Goal: Transaction & Acquisition: Purchase product/service

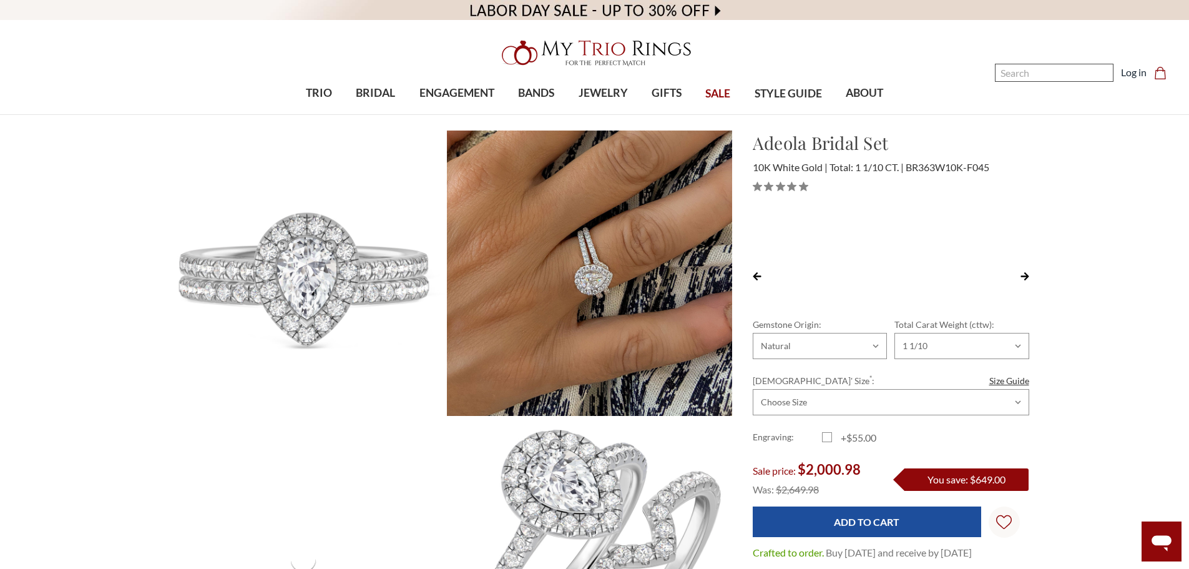
click at [1032, 72] on input "Search" at bounding box center [1054, 73] width 119 height 18
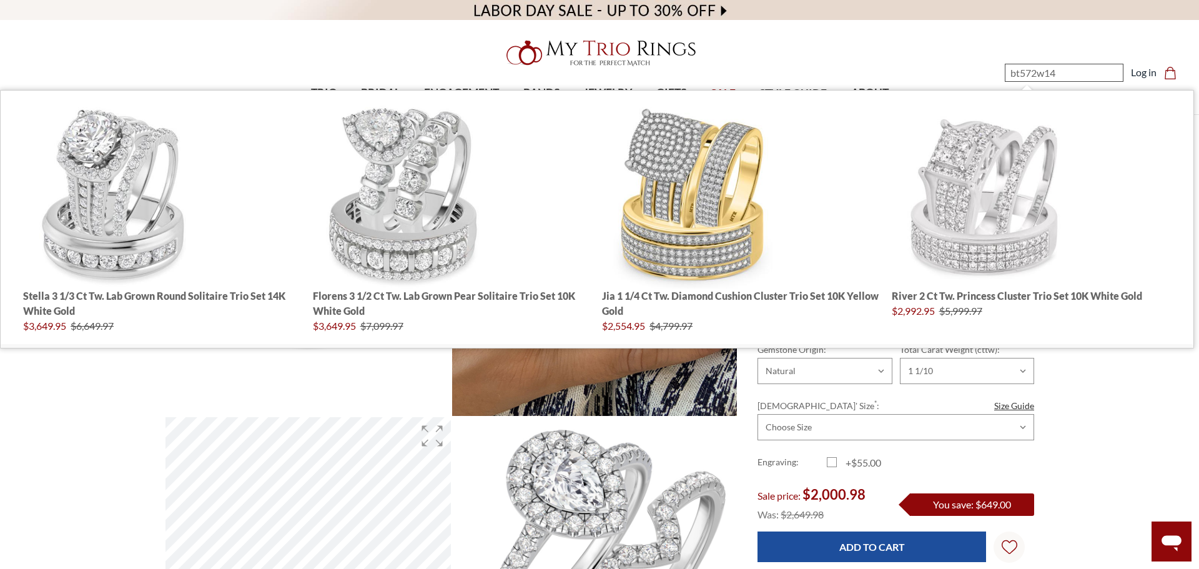
type input "bt572w14k"
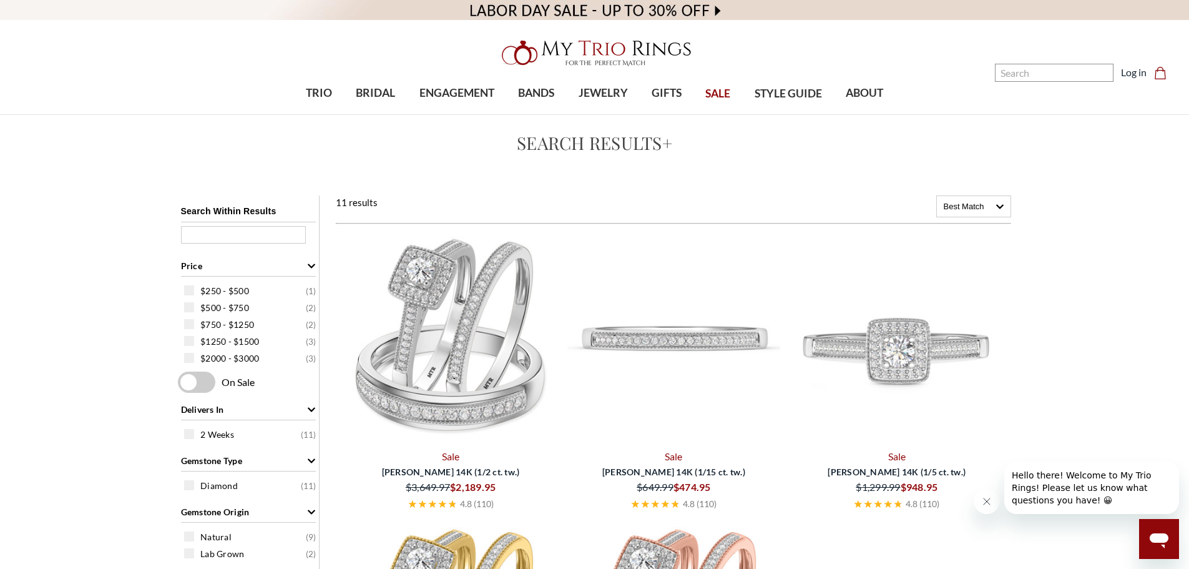
click at [472, 336] on img at bounding box center [450, 338] width 213 height 213
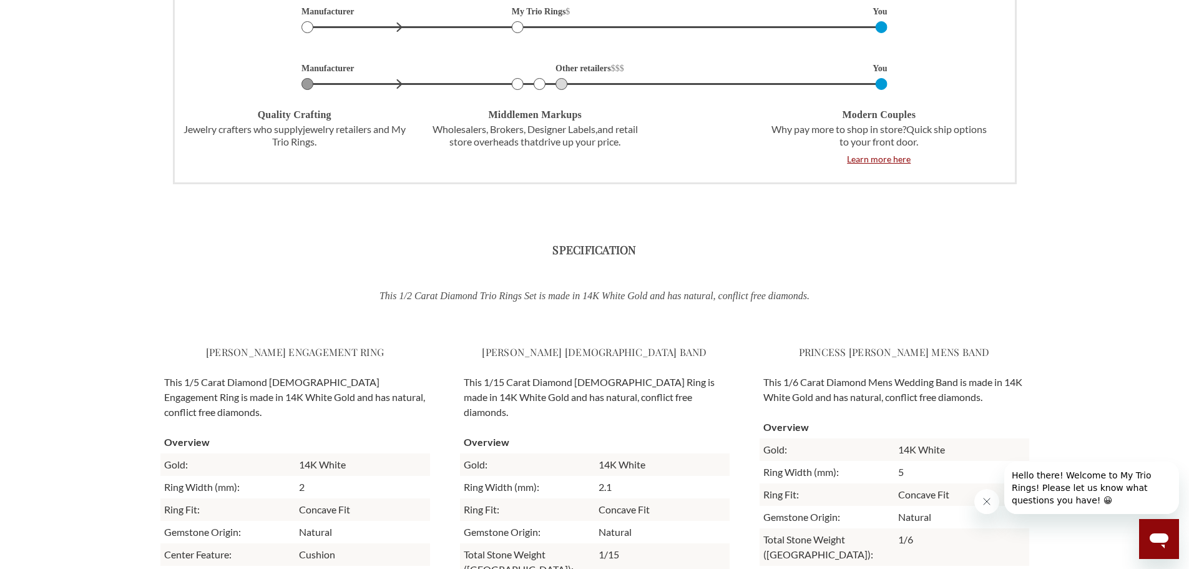
scroll to position [3434, 0]
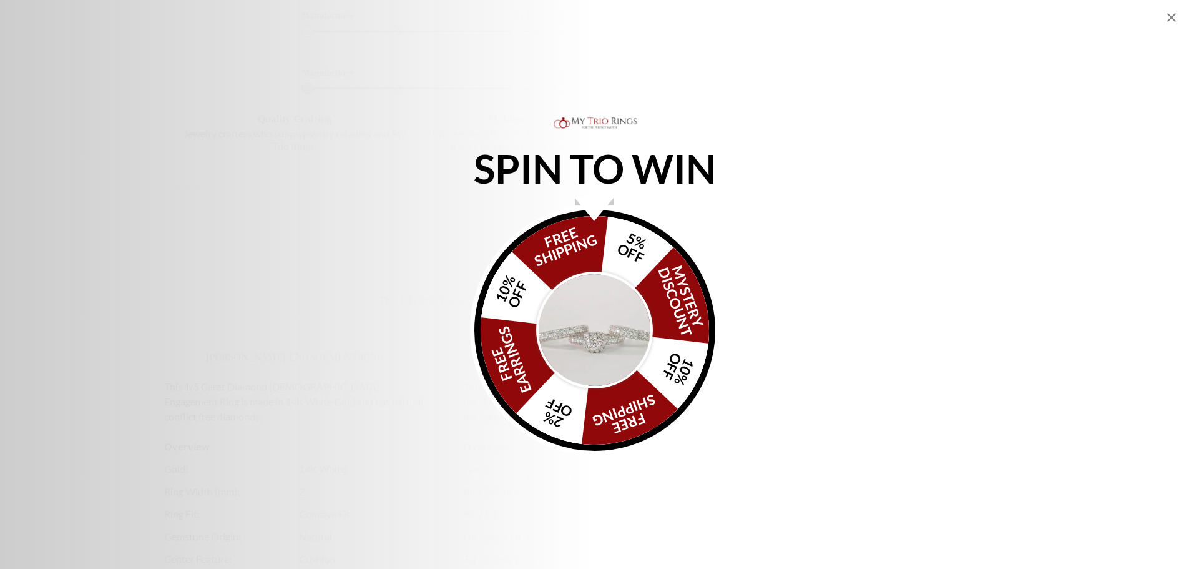
click at [1168, 16] on icon "Close popup" at bounding box center [1171, 17] width 15 height 15
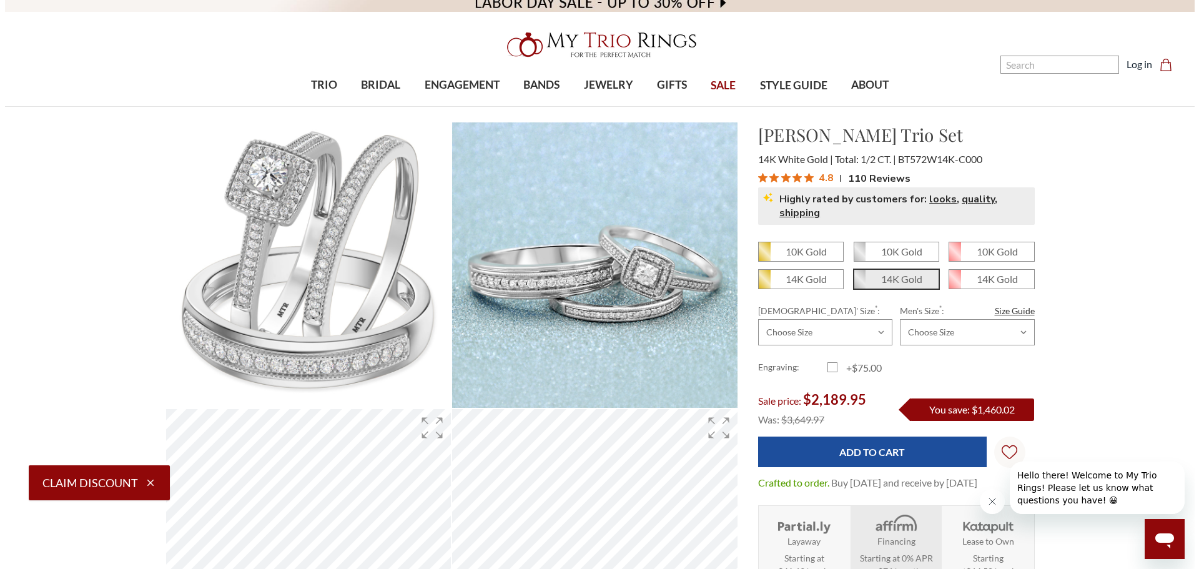
scroll to position [0, 0]
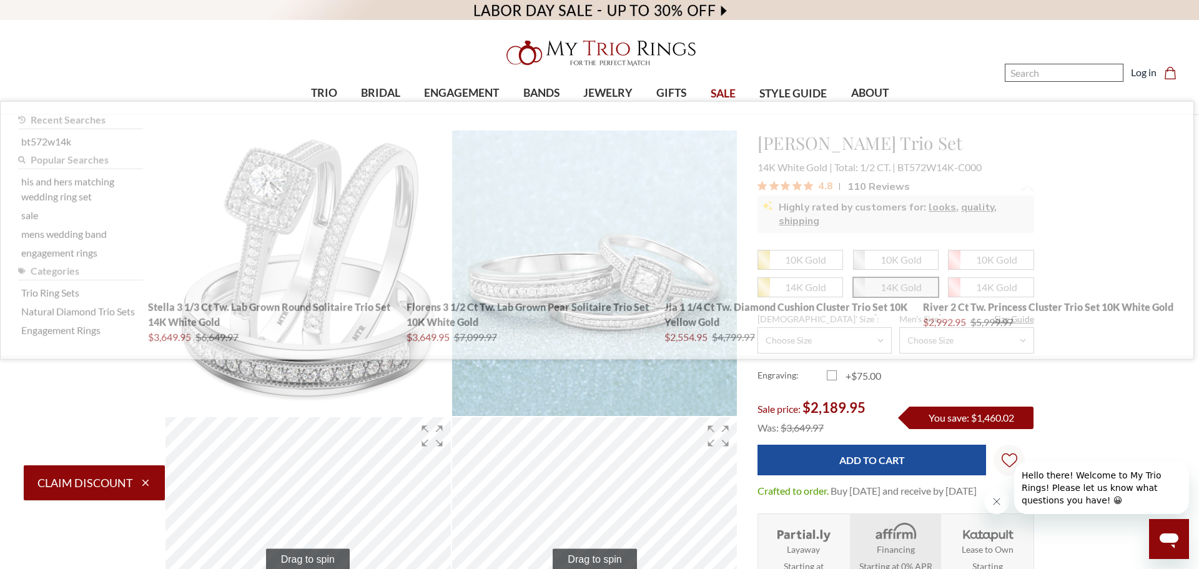
click at [1029, 70] on input "Search" at bounding box center [1064, 73] width 119 height 18
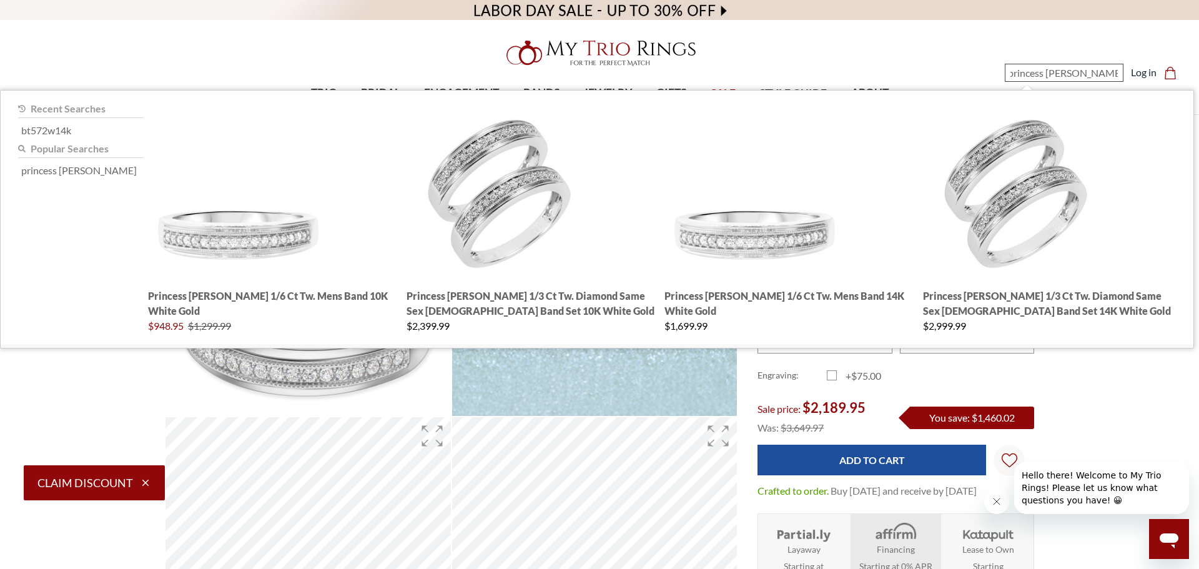
type input "princess oshun mens band"
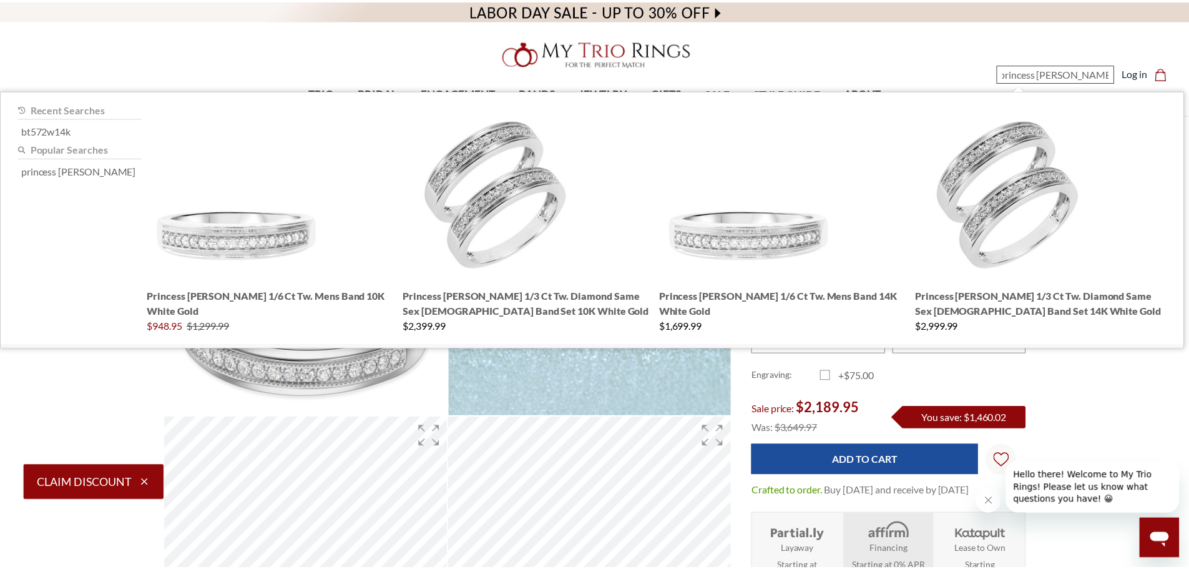
scroll to position [0, 8]
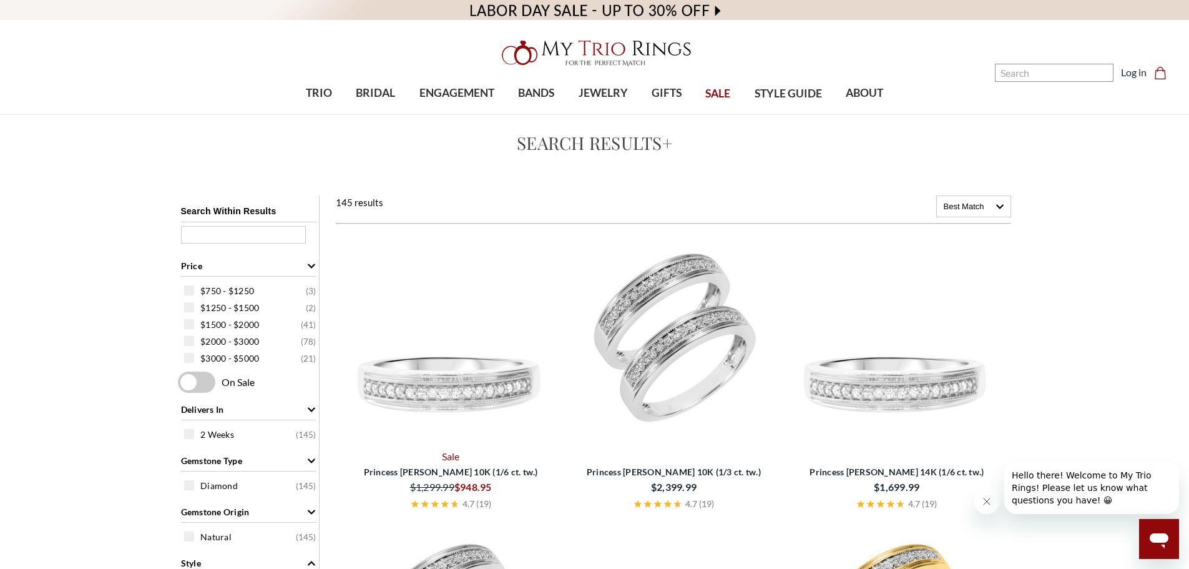
click at [479, 388] on img at bounding box center [450, 338] width 213 height 213
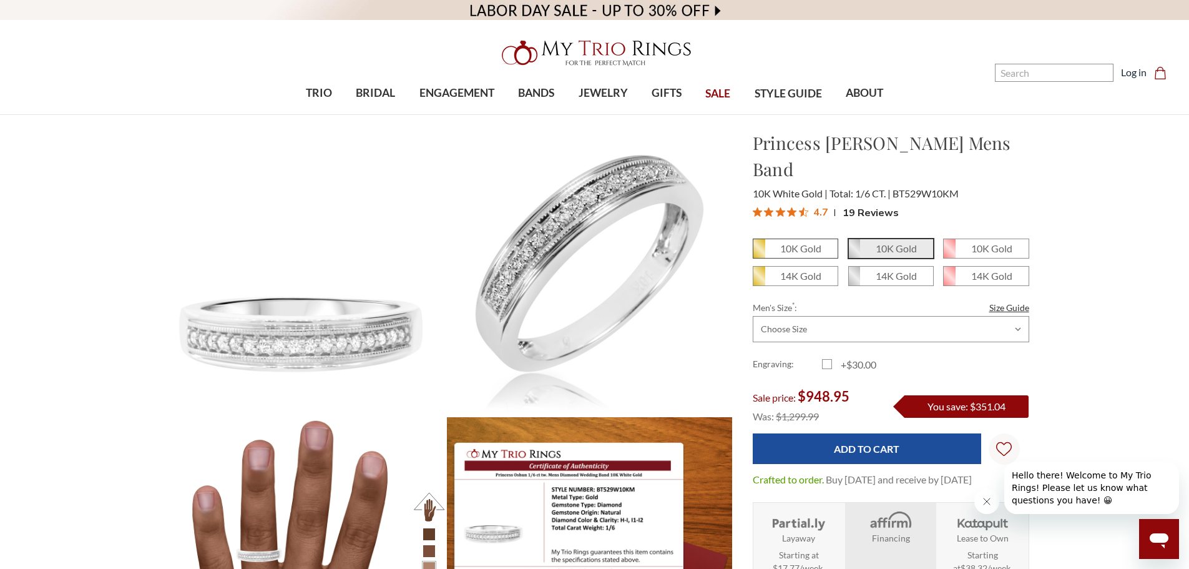
scroll to position [555, 860]
